Goal: Find specific page/section: Find specific page/section

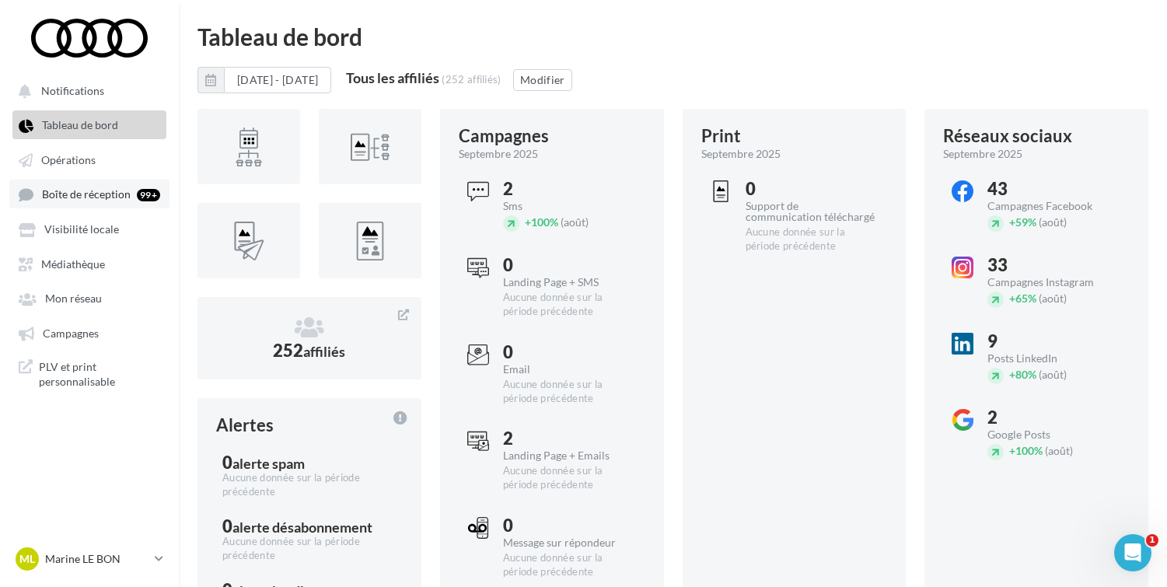
click at [86, 200] on span "Boîte de réception" at bounding box center [86, 194] width 89 height 13
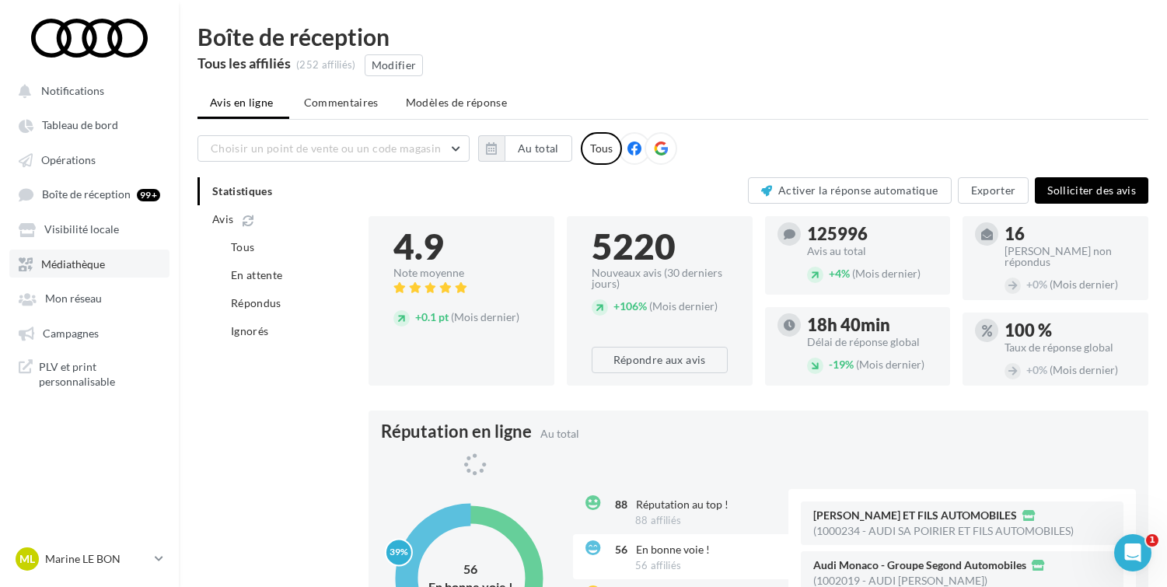
click at [79, 258] on link "Médiathèque" at bounding box center [89, 264] width 160 height 28
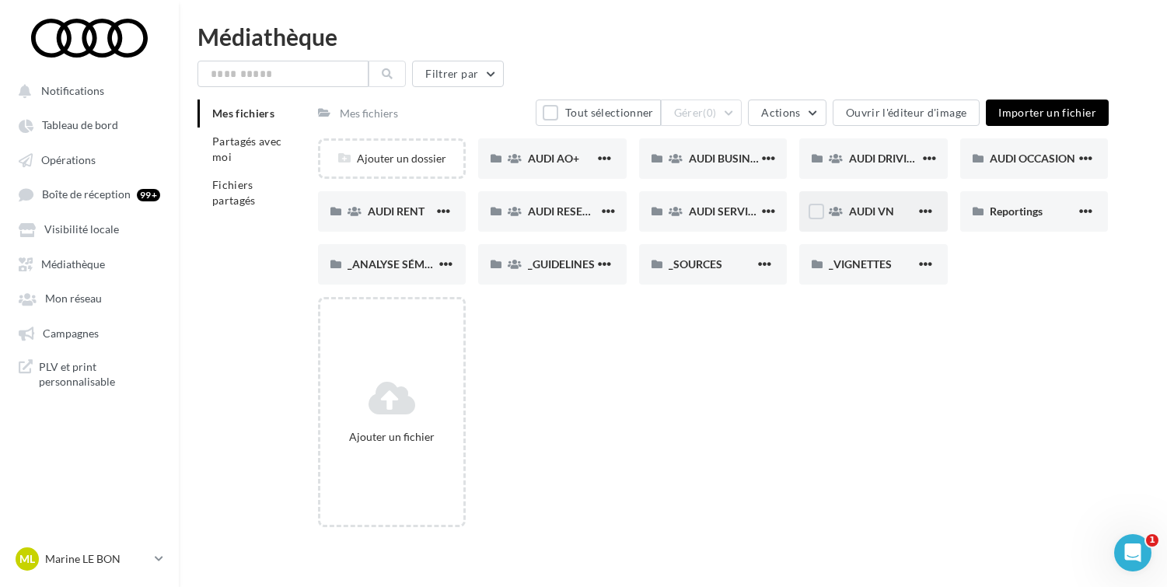
click at [848, 201] on div "AUDI VN" at bounding box center [873, 211] width 149 height 40
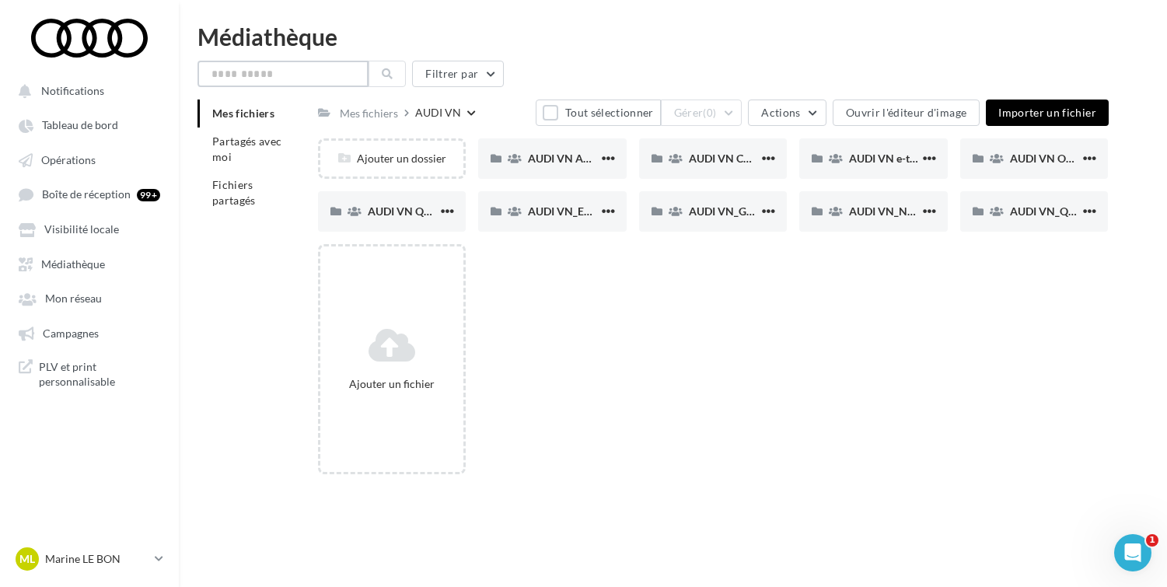
click at [327, 72] on input "text" at bounding box center [283, 74] width 171 height 26
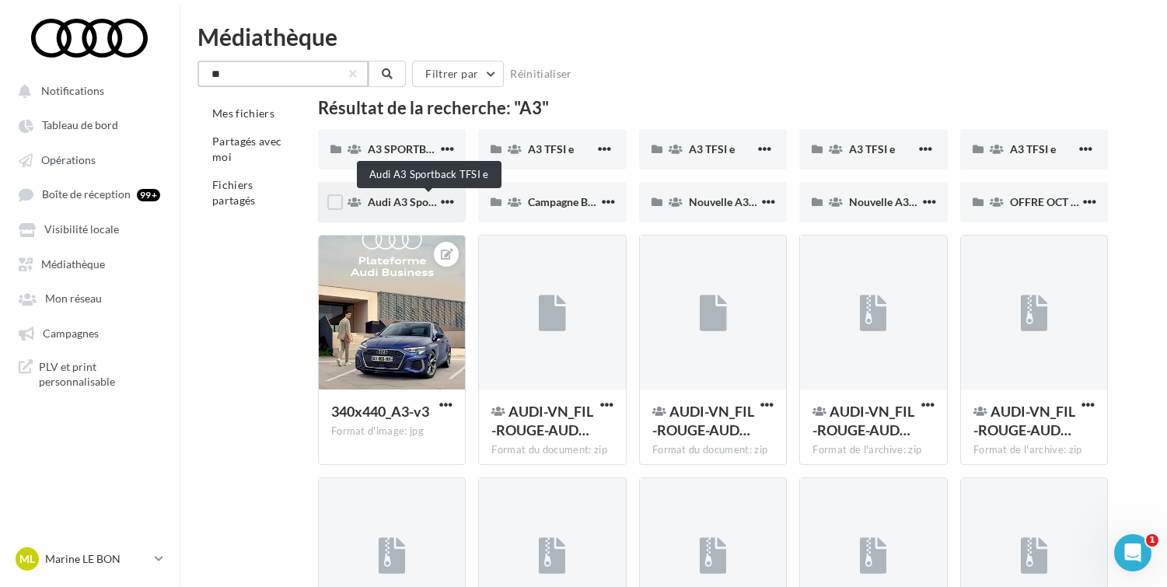
type input "**"
click at [411, 205] on span "Audi A3 Sportback TFSI e" at bounding box center [430, 201] width 124 height 13
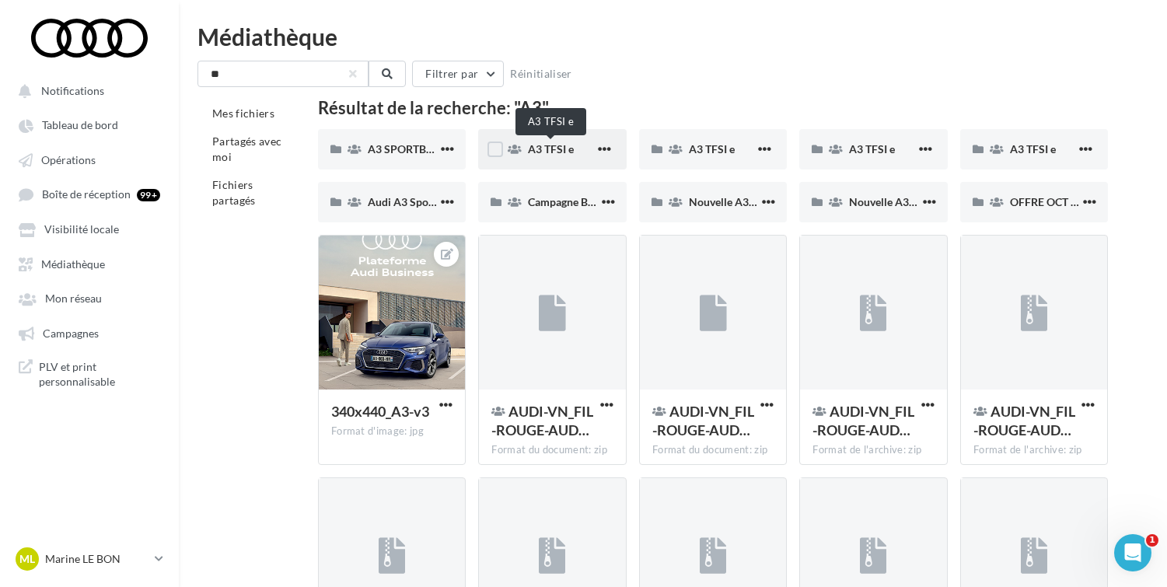
click at [548, 152] on span "A3 TFSI e" at bounding box center [551, 148] width 46 height 13
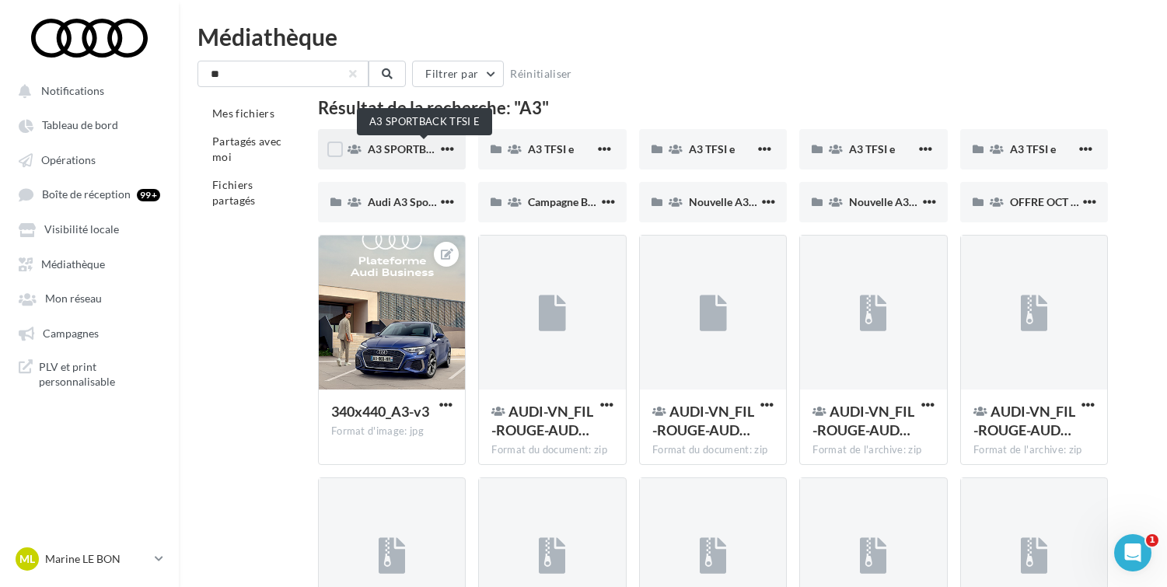
click at [392, 154] on span "A3 SPORTBACK TFSI E" at bounding box center [425, 148] width 114 height 13
click at [488, 76] on button "Filtrer par" at bounding box center [458, 74] width 92 height 26
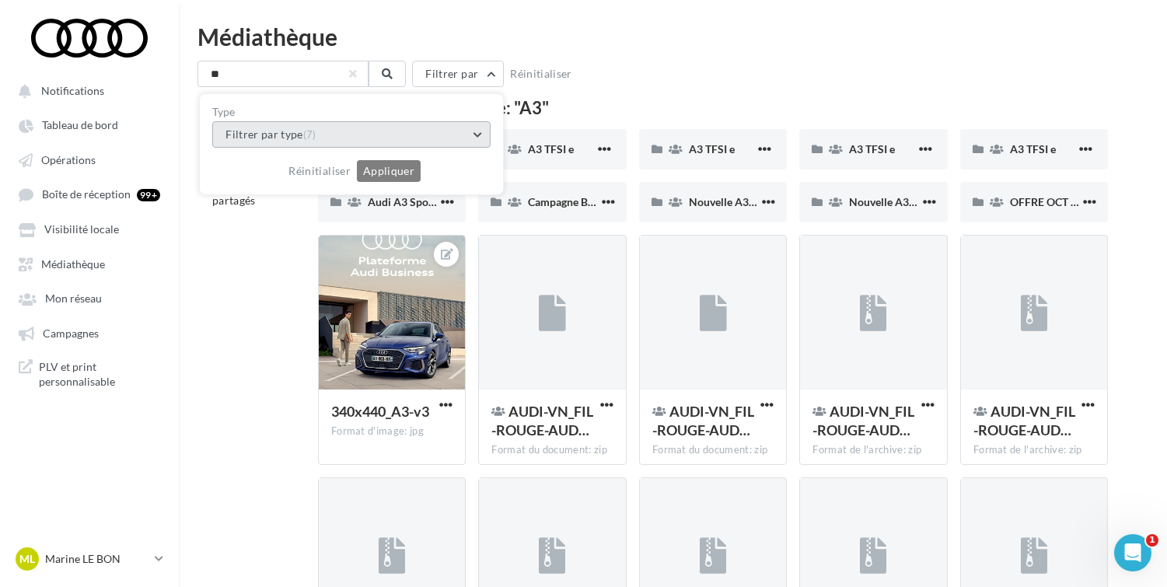
click at [476, 139] on button "Filtrer par type (7)" at bounding box center [351, 134] width 278 height 26
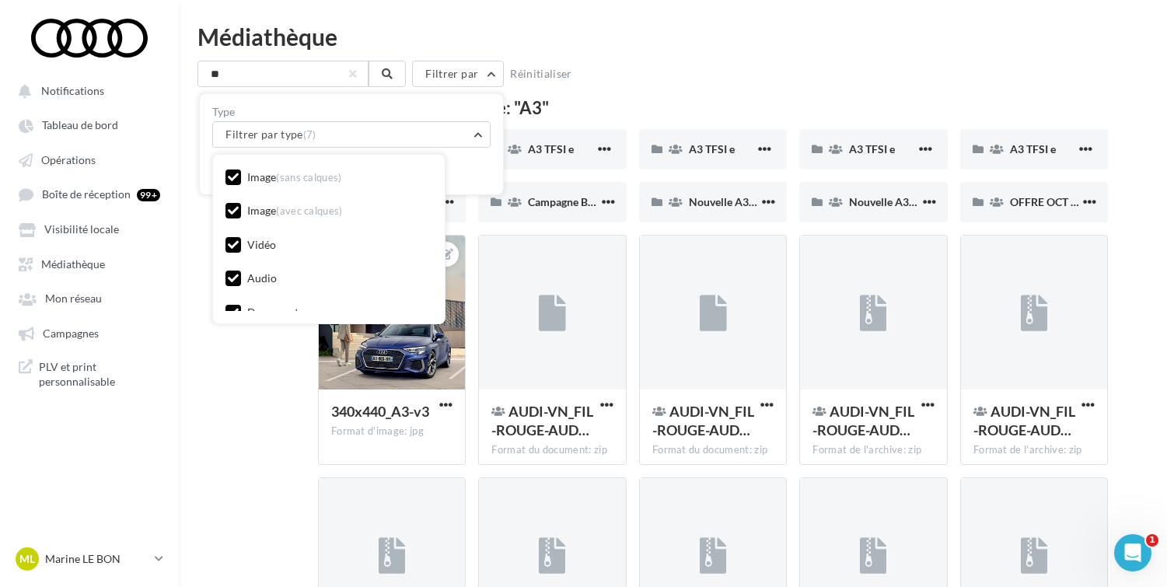
click at [313, 184] on div "Image (sans calques)" at bounding box center [294, 178] width 95 height 16
click at [273, 217] on div "Image (avec calques)" at bounding box center [295, 211] width 96 height 16
click at [248, 285] on div "Audio" at bounding box center [262, 279] width 30 height 16
click at [241, 317] on div "Image (sans calques) Image (avec calques) Vidéo Audio Document Fichier compress…" at bounding box center [329, 239] width 232 height 169
click at [243, 307] on div "Document" at bounding box center [262, 314] width 73 height 19
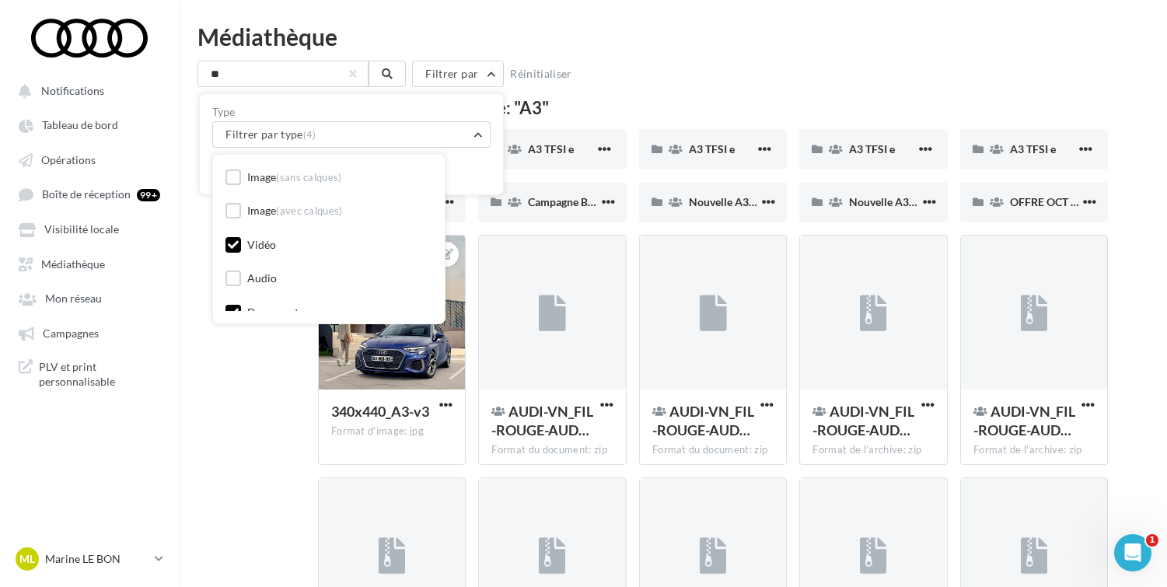
click at [228, 308] on icon at bounding box center [233, 312] width 11 height 11
click at [285, 266] on div "Fichier compressé" at bounding box center [291, 265] width 89 height 16
click at [259, 295] on div "Autre" at bounding box center [261, 300] width 28 height 16
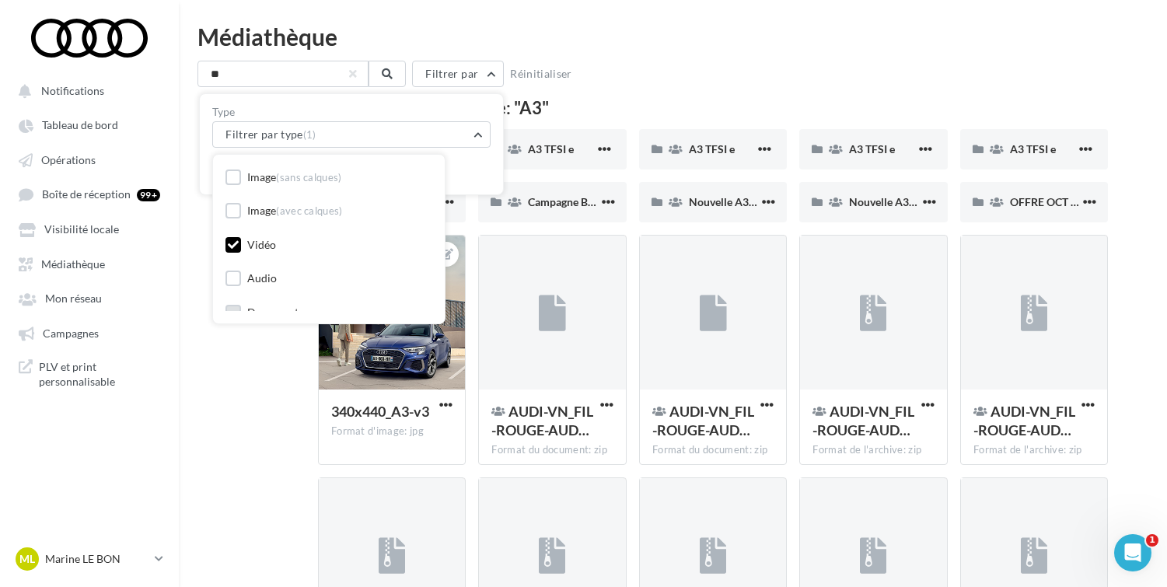
click at [618, 96] on div "** Filtrer par Type Filtrer par type (1) Image (sans calques) Image (avec calqu…" at bounding box center [673, 391] width 951 height 660
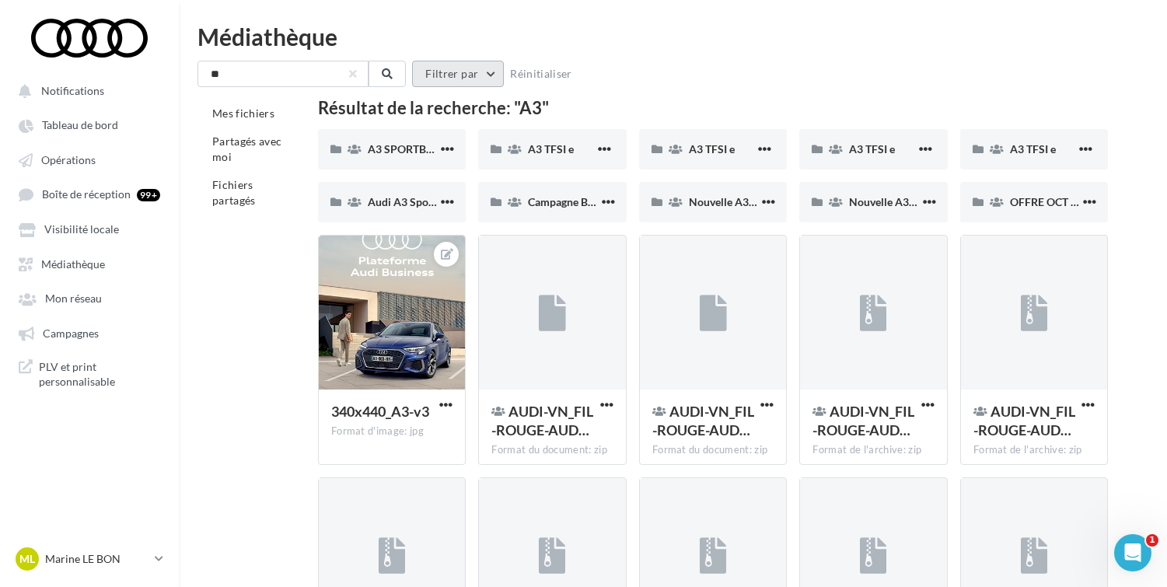
click at [483, 78] on button "Filtrer par" at bounding box center [458, 74] width 92 height 26
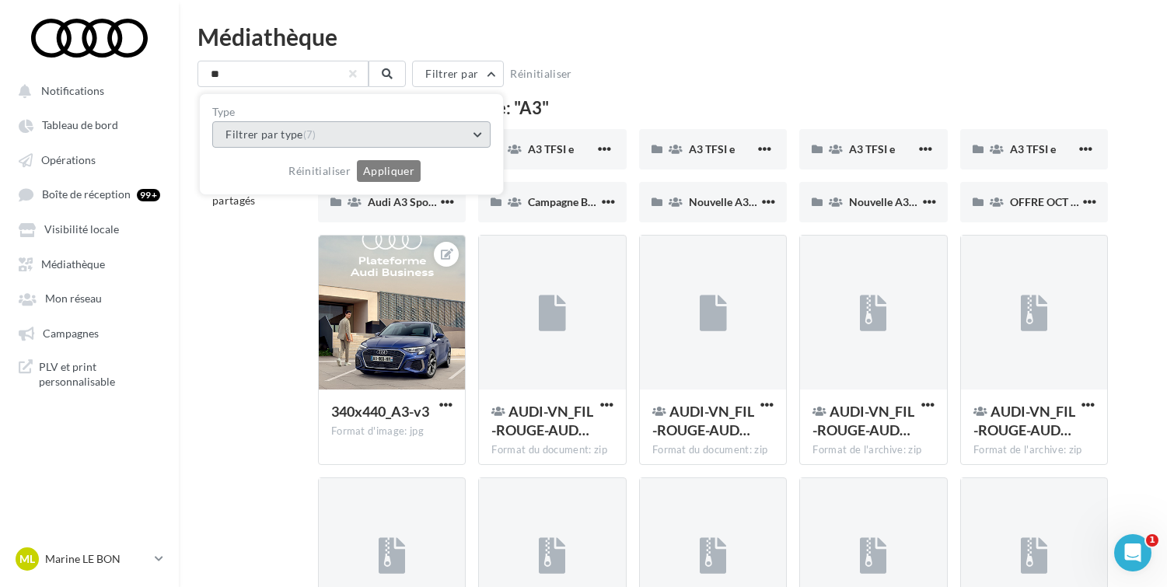
click at [385, 142] on button "Filtrer par type (7)" at bounding box center [351, 134] width 278 height 26
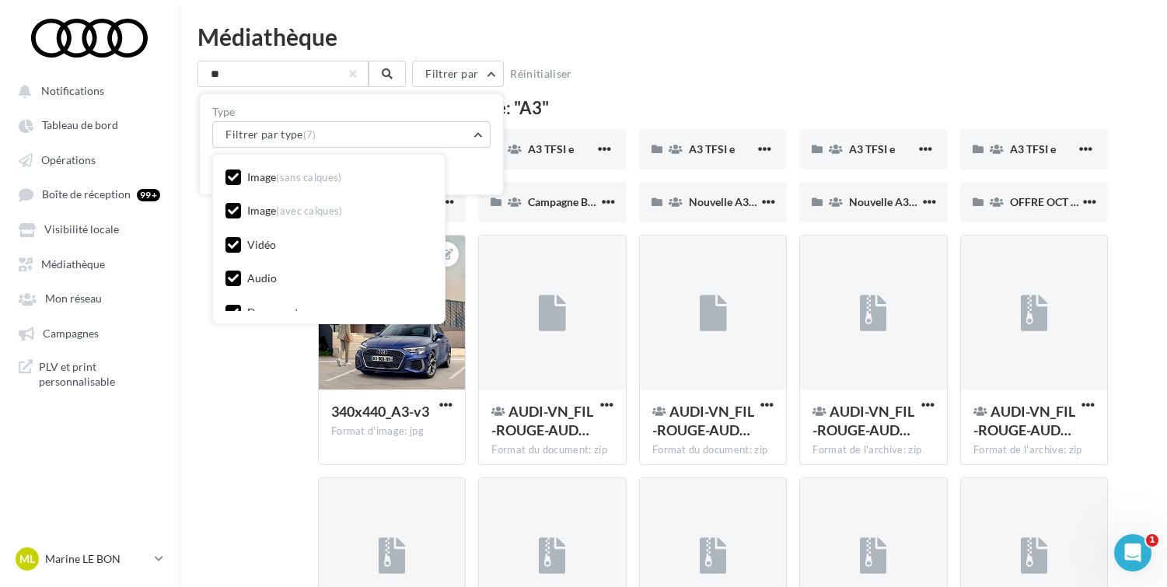
click at [306, 181] on span "(sans calques)" at bounding box center [309, 177] width 66 height 12
click at [299, 203] on div "Image (avec calques)" at bounding box center [295, 211] width 96 height 16
click at [269, 282] on div "Audio" at bounding box center [262, 279] width 30 height 16
click at [271, 236] on div "Document" at bounding box center [272, 232] width 51 height 16
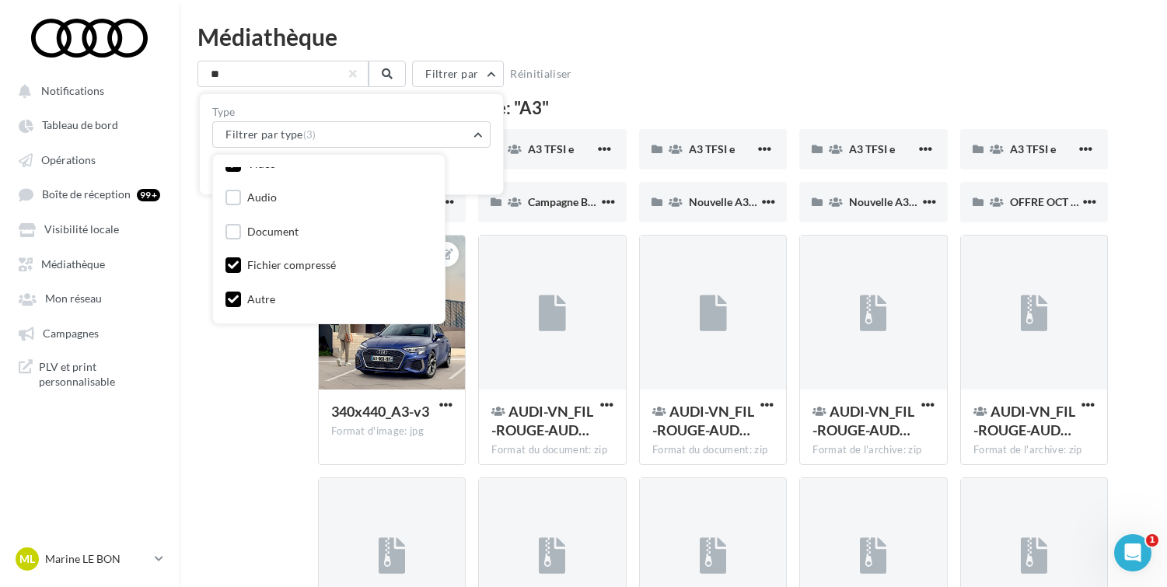
click at [271, 274] on div "Fichier compressé" at bounding box center [281, 266] width 110 height 19
click at [267, 262] on div "Fichier compressé" at bounding box center [291, 265] width 89 height 16
click at [256, 296] on div "Autre" at bounding box center [261, 300] width 28 height 16
click at [295, 369] on div "Mes fichiers Partagés avec moi Fichiers partagés Résultat de la recherche: "A3"…" at bounding box center [680, 410] width 964 height 621
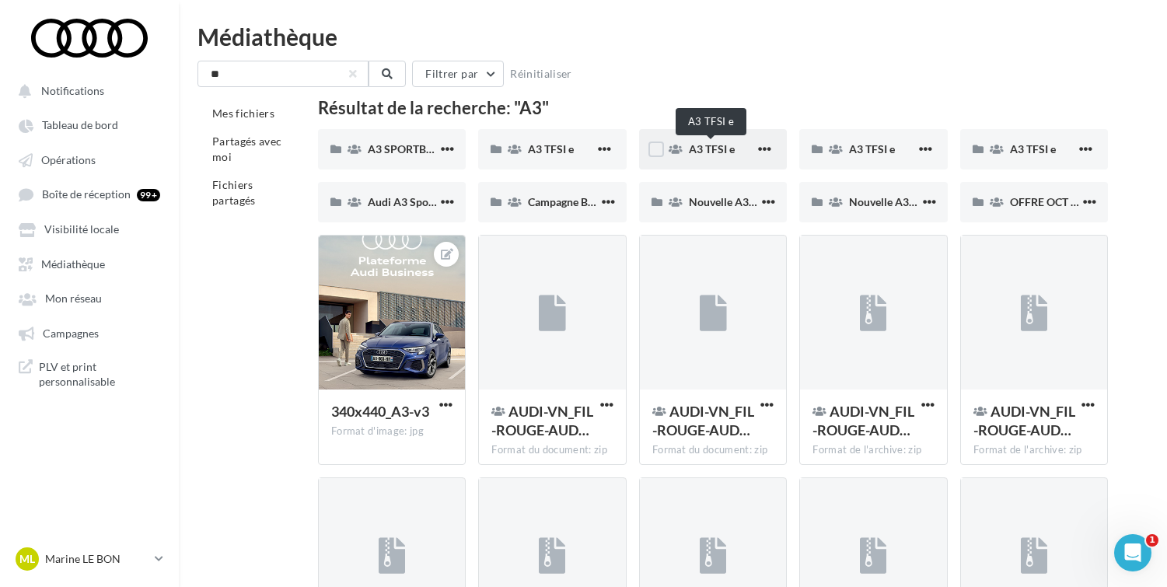
click at [705, 155] on span "A3 TFSI e" at bounding box center [712, 148] width 46 height 13
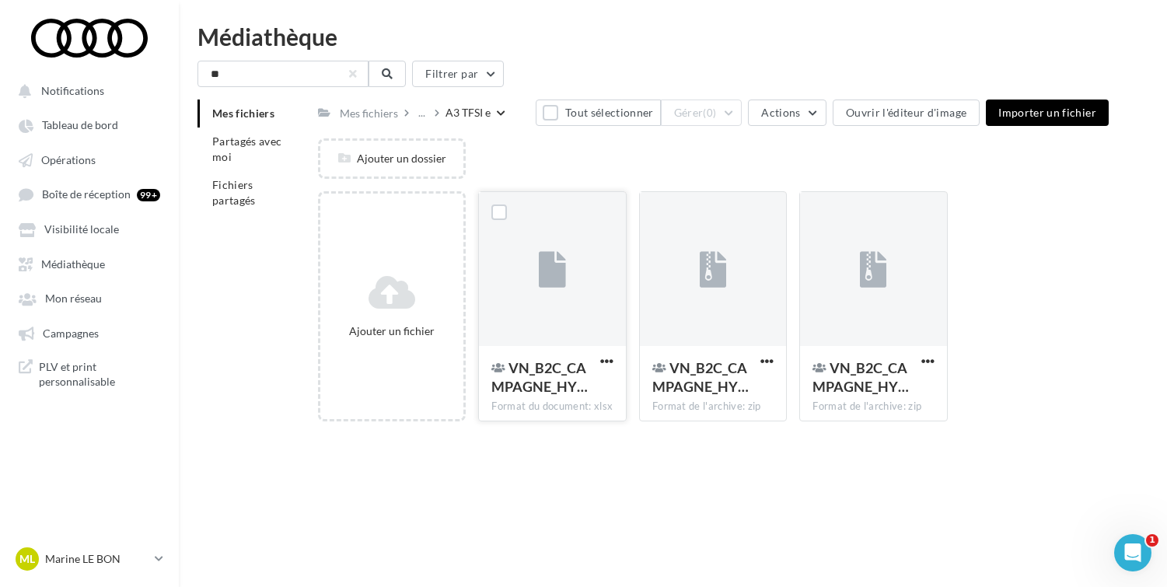
click at [551, 294] on div at bounding box center [552, 269] width 27 height 51
click at [667, 299] on div at bounding box center [713, 270] width 147 height 156
click at [862, 264] on icon at bounding box center [873, 270] width 27 height 36
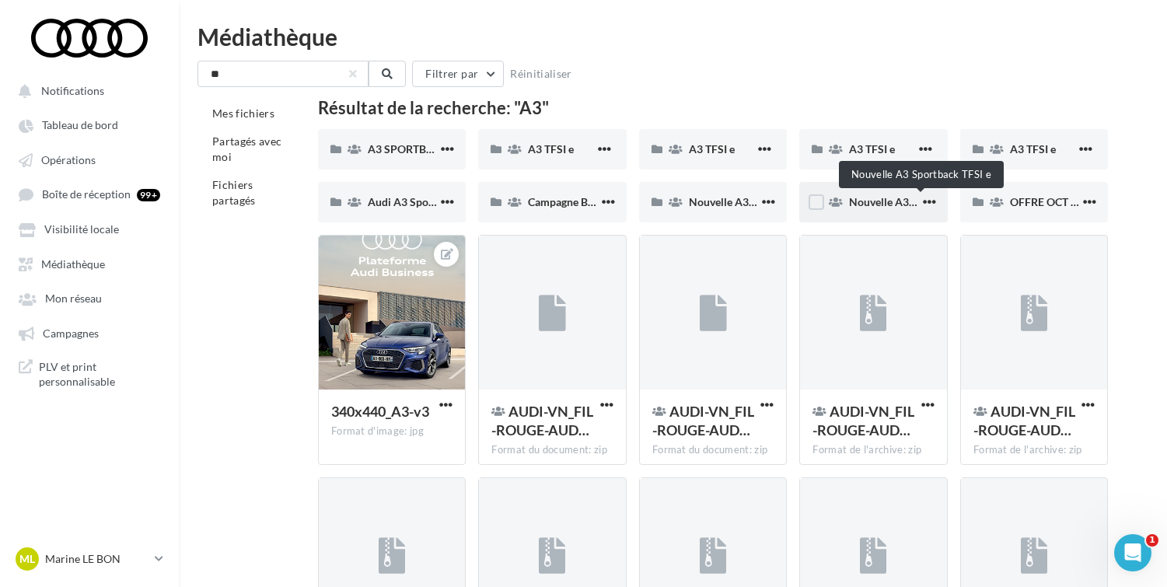
click at [868, 201] on span "Nouvelle A3 Sportback TFSI e" at bounding box center [921, 201] width 145 height 13
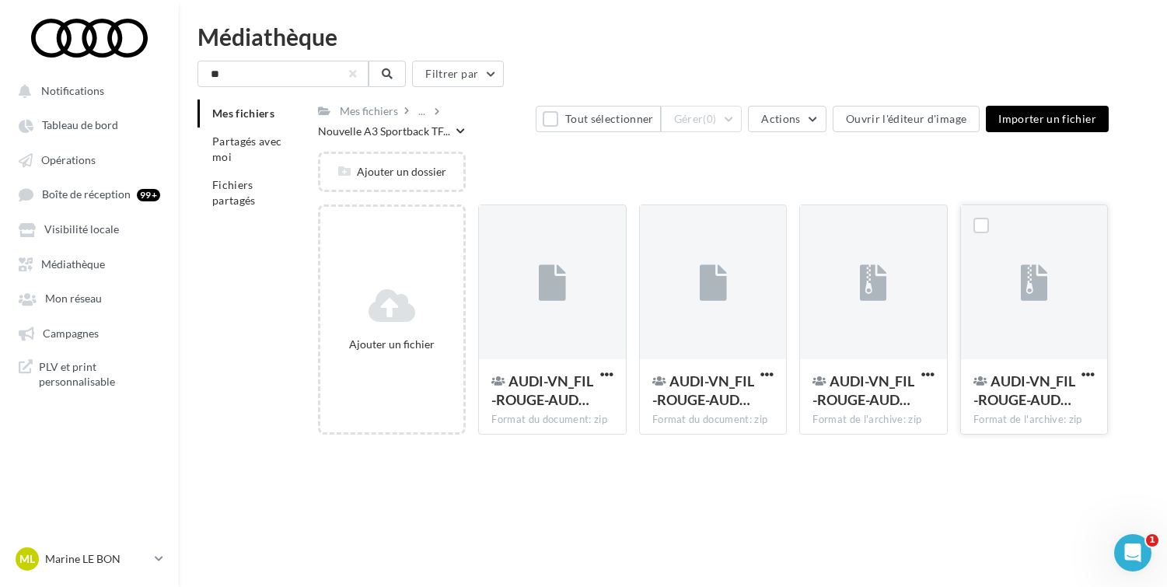
click at [996, 299] on div at bounding box center [1034, 283] width 147 height 156
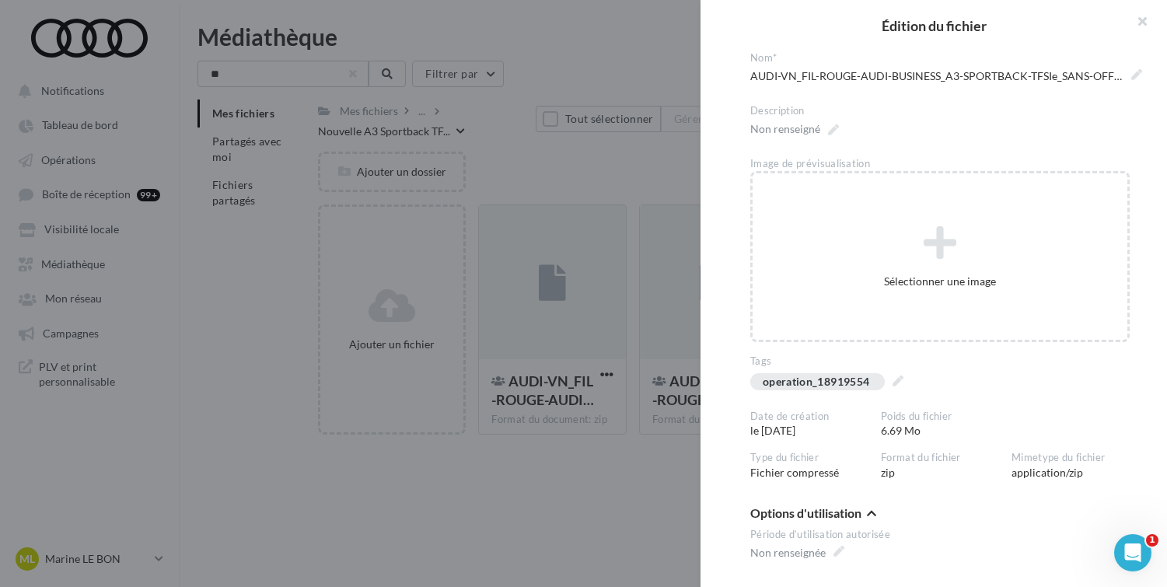
click at [628, 178] on div at bounding box center [583, 293] width 1167 height 587
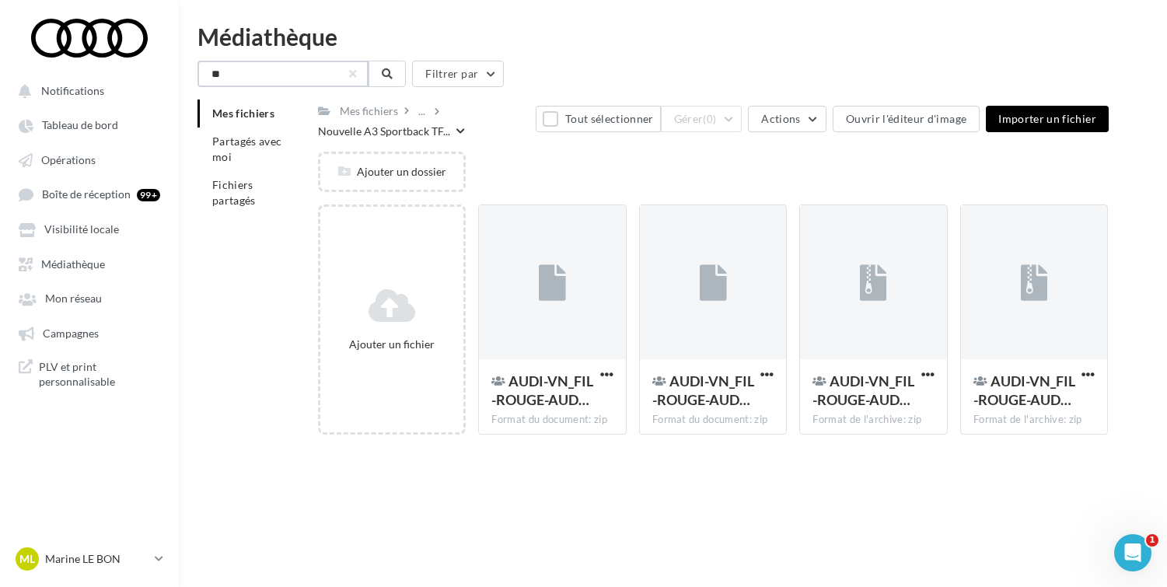
click at [315, 81] on input "**" at bounding box center [283, 74] width 171 height 26
click at [69, 340] on span "Campagnes" at bounding box center [71, 333] width 56 height 13
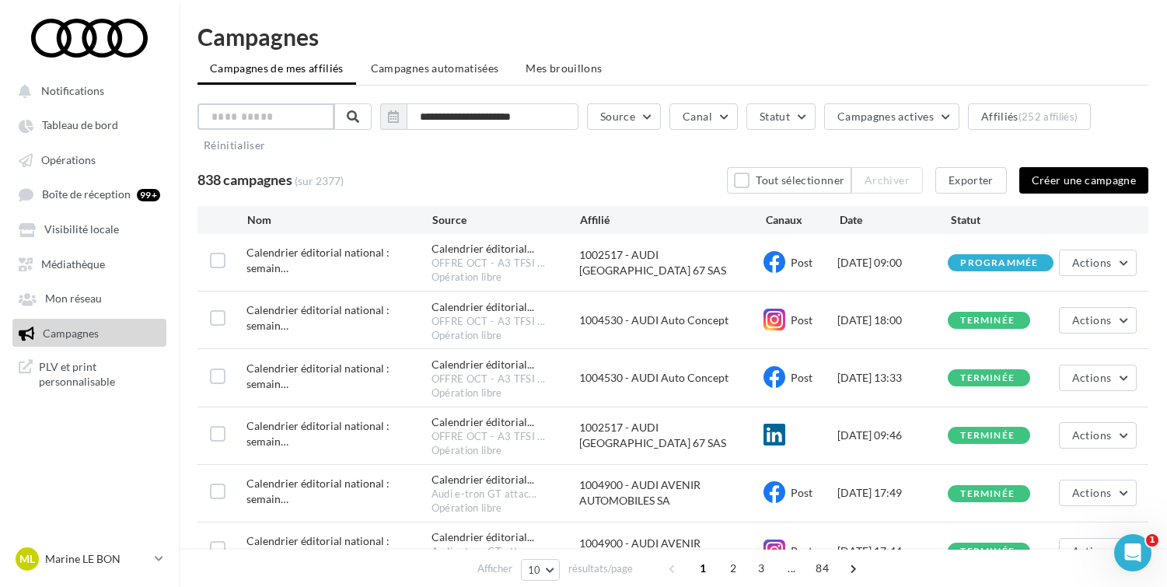
click at [308, 117] on input "text" at bounding box center [266, 116] width 137 height 26
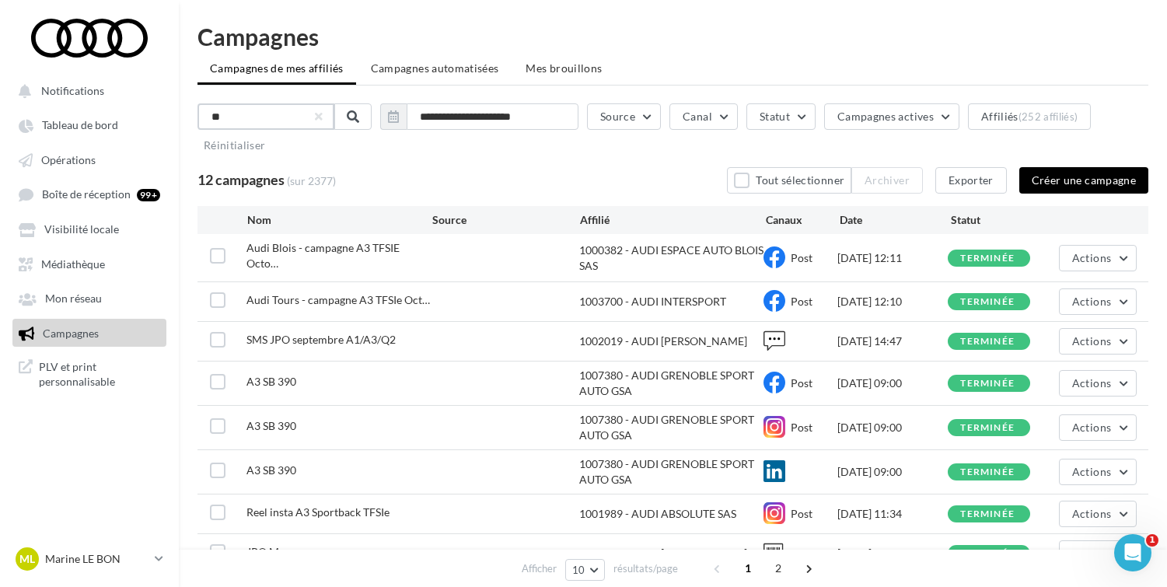
type input "**"
click at [344, 130] on div "**********" at bounding box center [673, 132] width 951 height 58
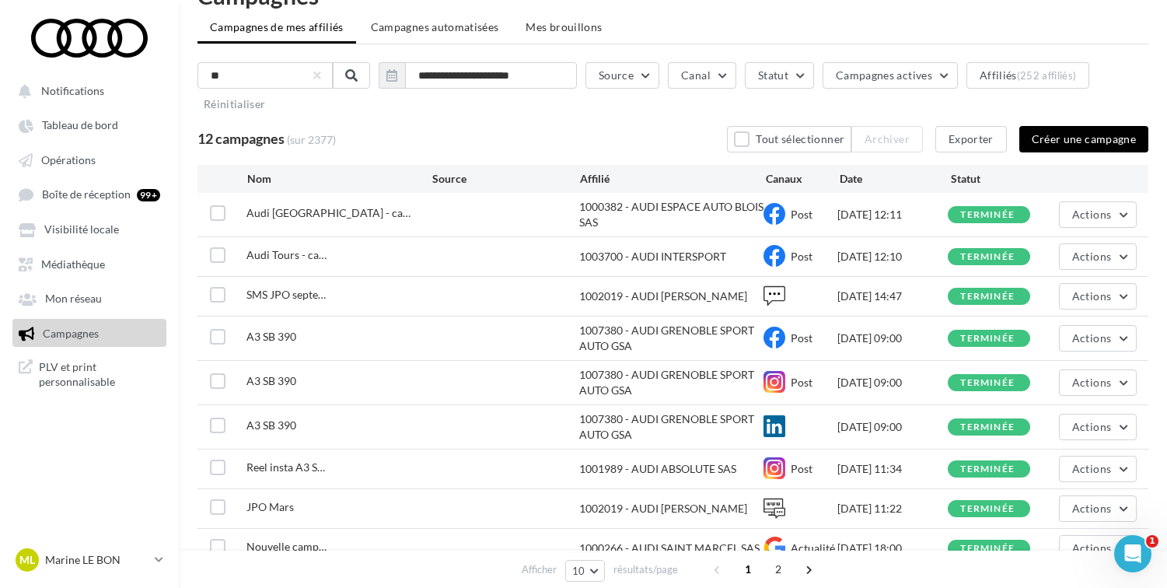
scroll to position [31, 0]
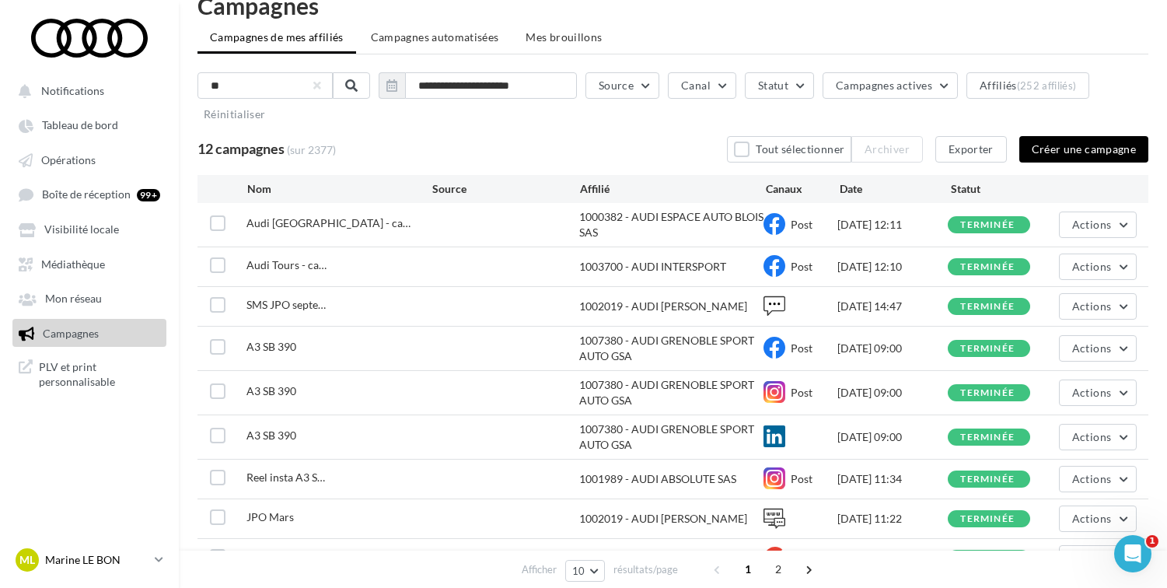
click at [157, 565] on icon at bounding box center [159, 559] width 9 height 13
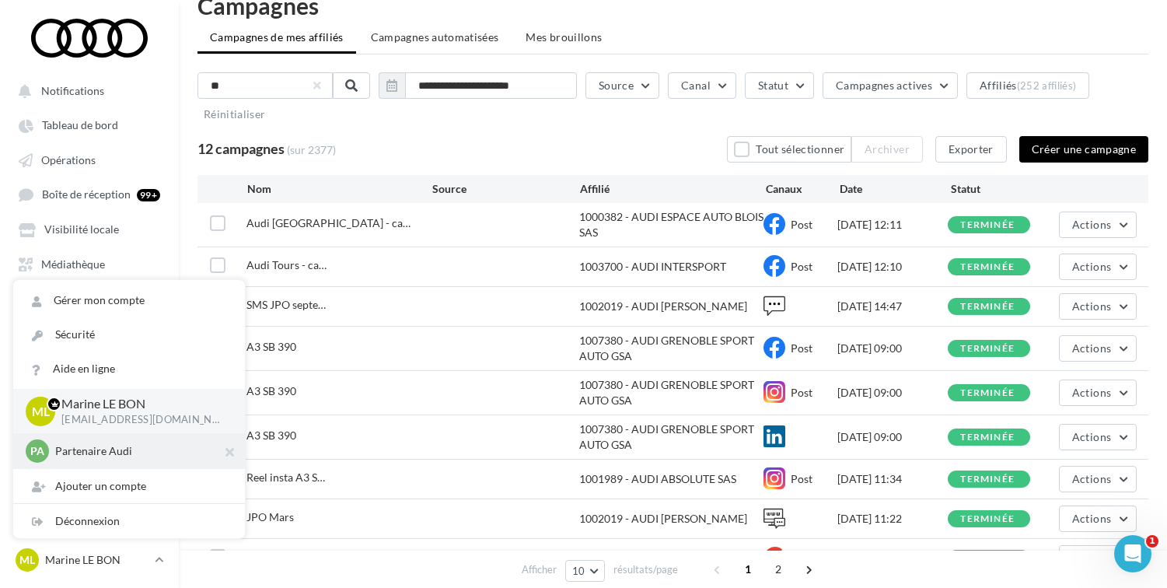
click at [109, 454] on p "Partenaire Audi" at bounding box center [140, 451] width 171 height 16
